Goal: Task Accomplishment & Management: Manage account settings

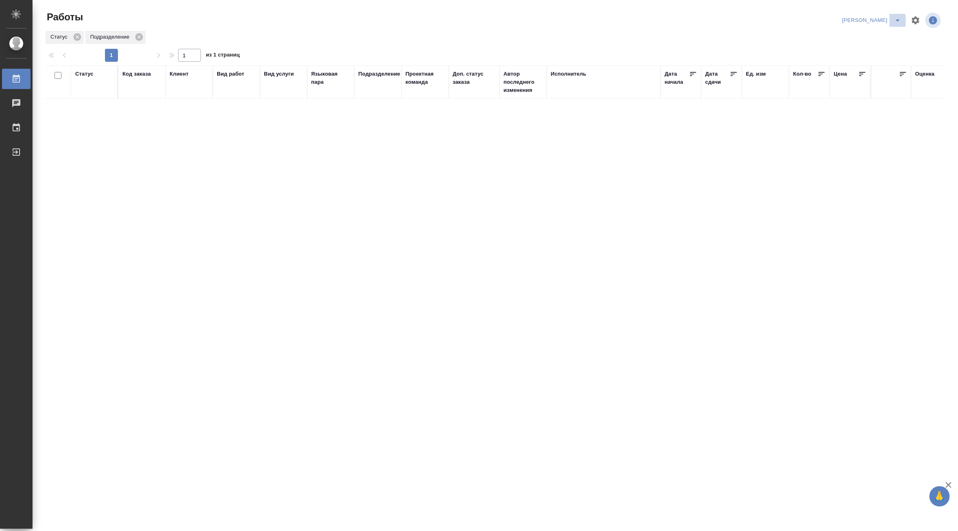
click at [893, 15] on icon "split button" at bounding box center [898, 20] width 10 height 10
click at [865, 72] on li "Верстка и Дизайн" at bounding box center [867, 75] width 78 height 13
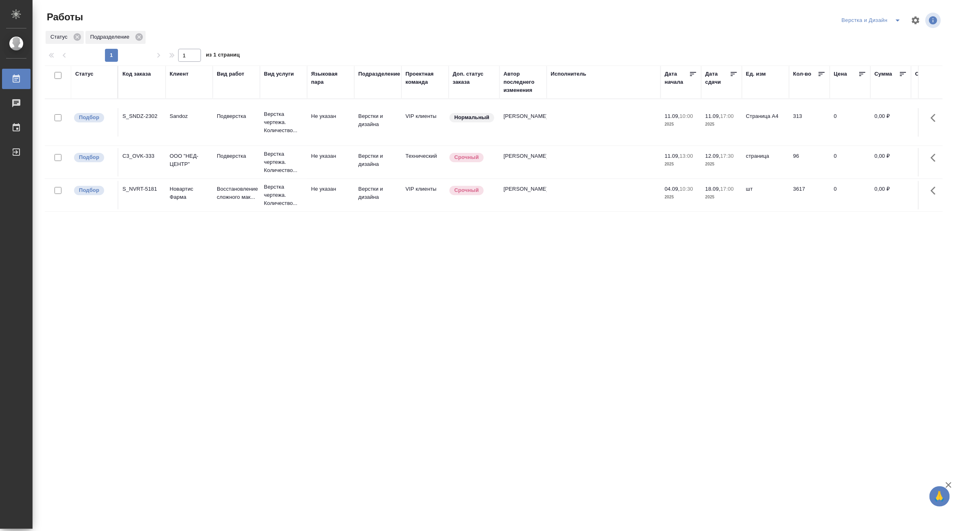
click at [898, 19] on icon "split button" at bounding box center [898, 20] width 10 height 10
click at [888, 57] on li "Матвеева_назначено" at bounding box center [876, 62] width 78 height 13
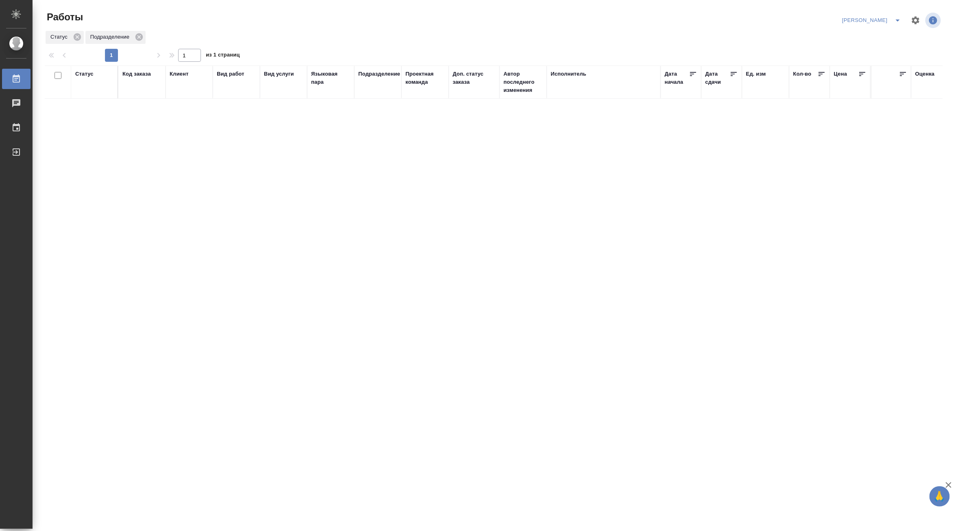
click at [895, 17] on icon "split button" at bounding box center [898, 20] width 10 height 10
click at [882, 37] on li "[PERSON_NAME] работе" at bounding box center [867, 36] width 78 height 13
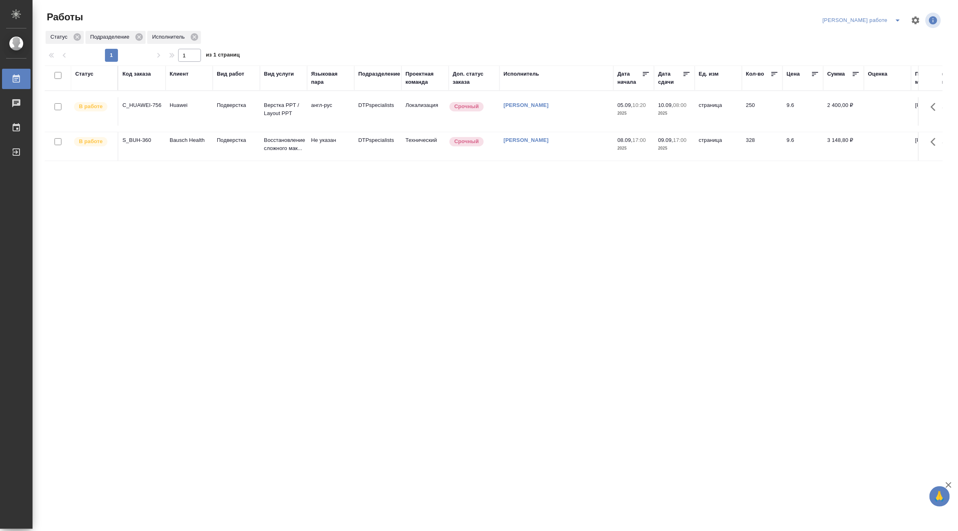
click at [260, 143] on td "Восстановление сложного мак..." at bounding box center [283, 146] width 47 height 28
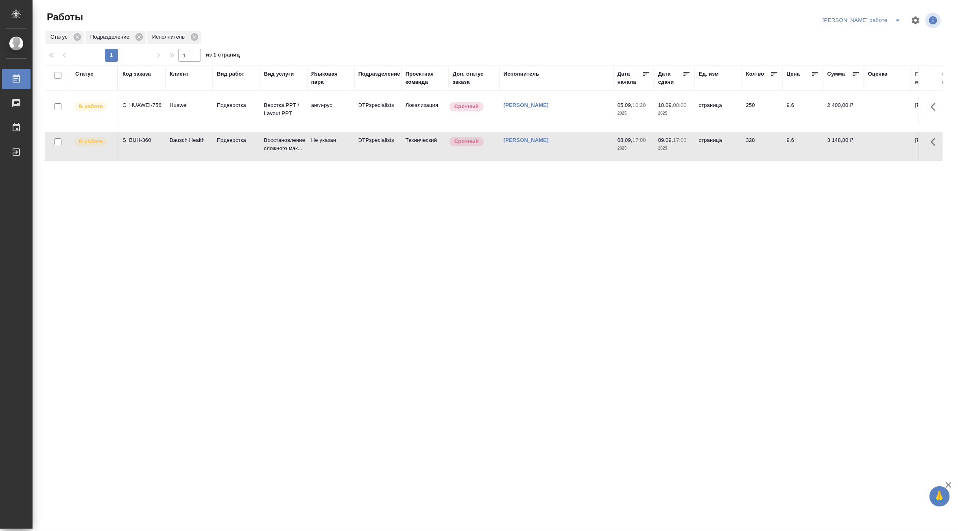
click at [260, 143] on td "Восстановление сложного мак..." at bounding box center [283, 146] width 47 height 28
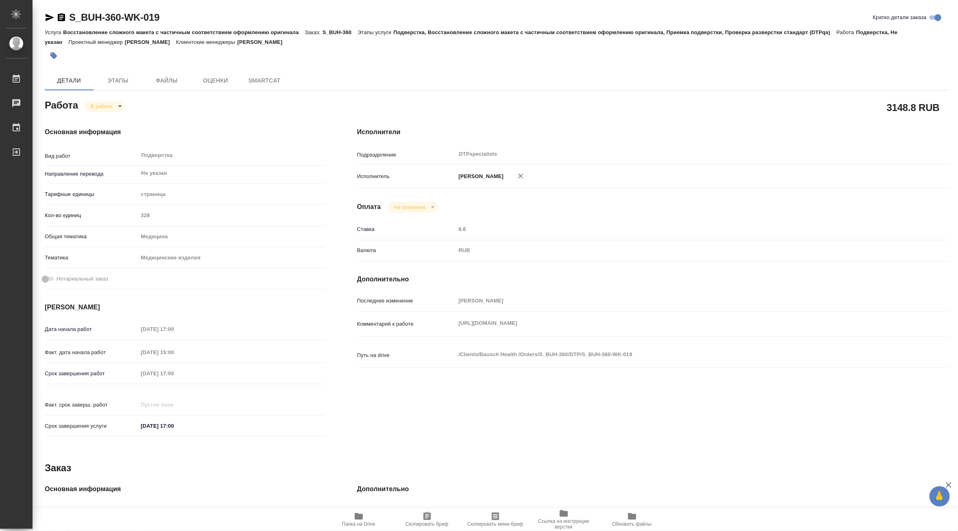
type textarea "x"
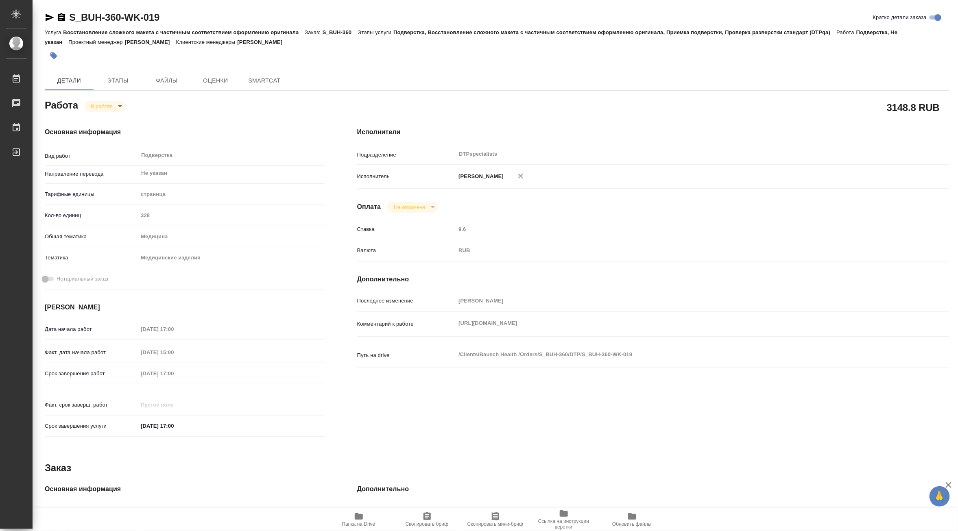
type textarea "x"
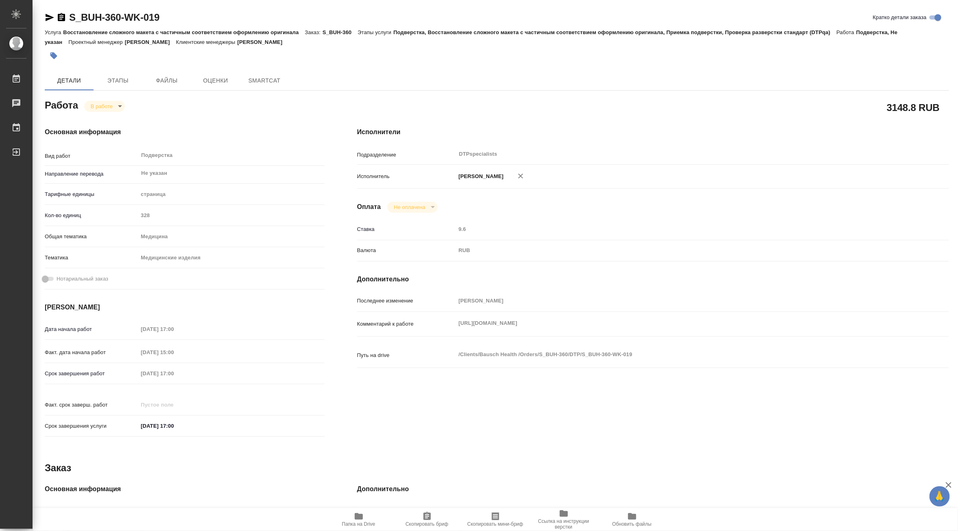
type textarea "x"
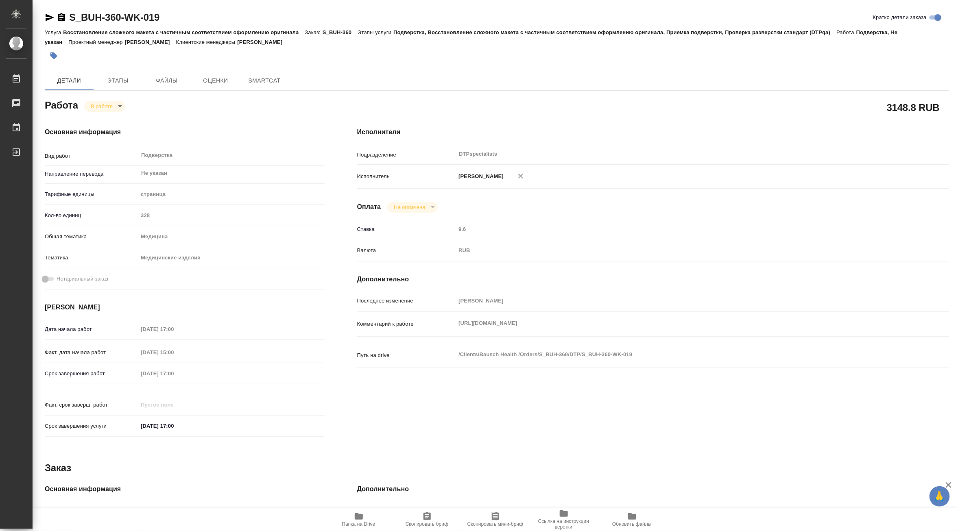
type textarea "x"
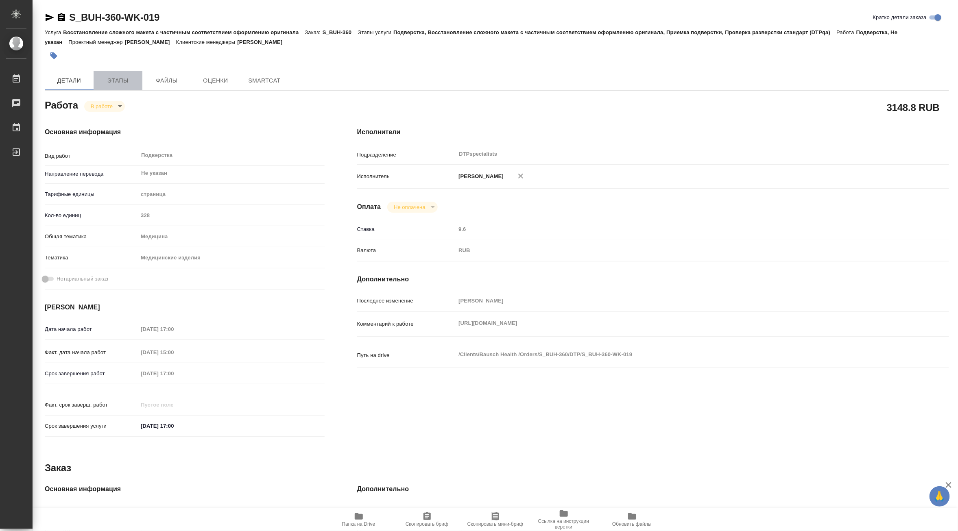
click at [112, 74] on button "Этапы" at bounding box center [118, 81] width 49 height 20
type textarea "x"
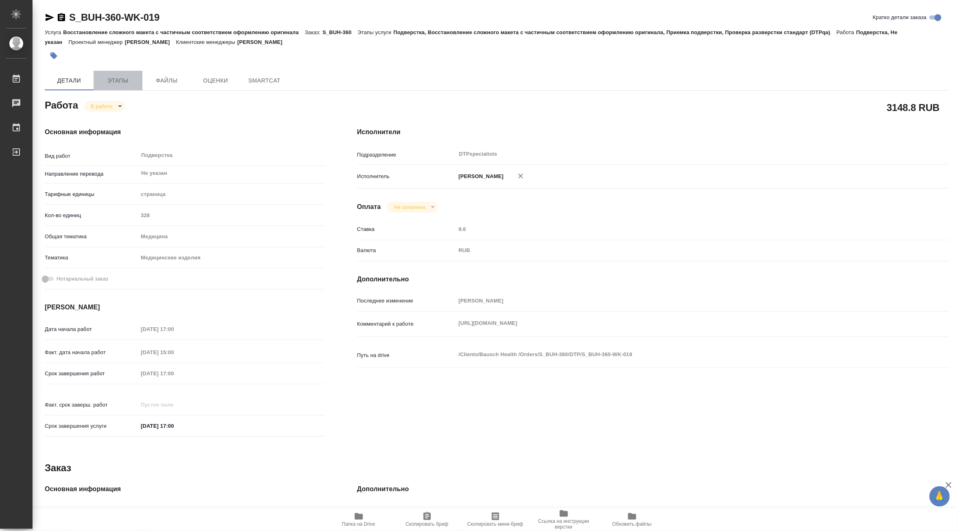
type textarea "x"
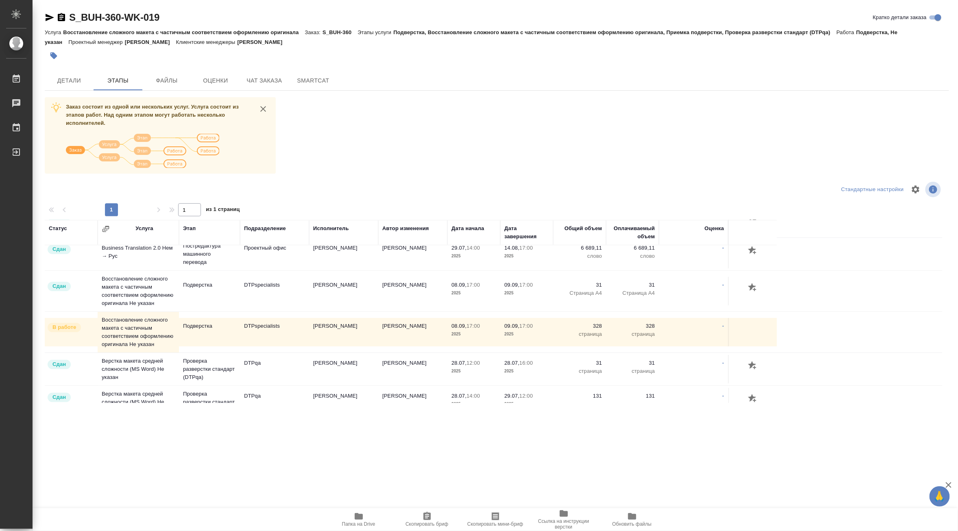
scroll to position [61, 0]
